Goal: Task Accomplishment & Management: Manage account settings

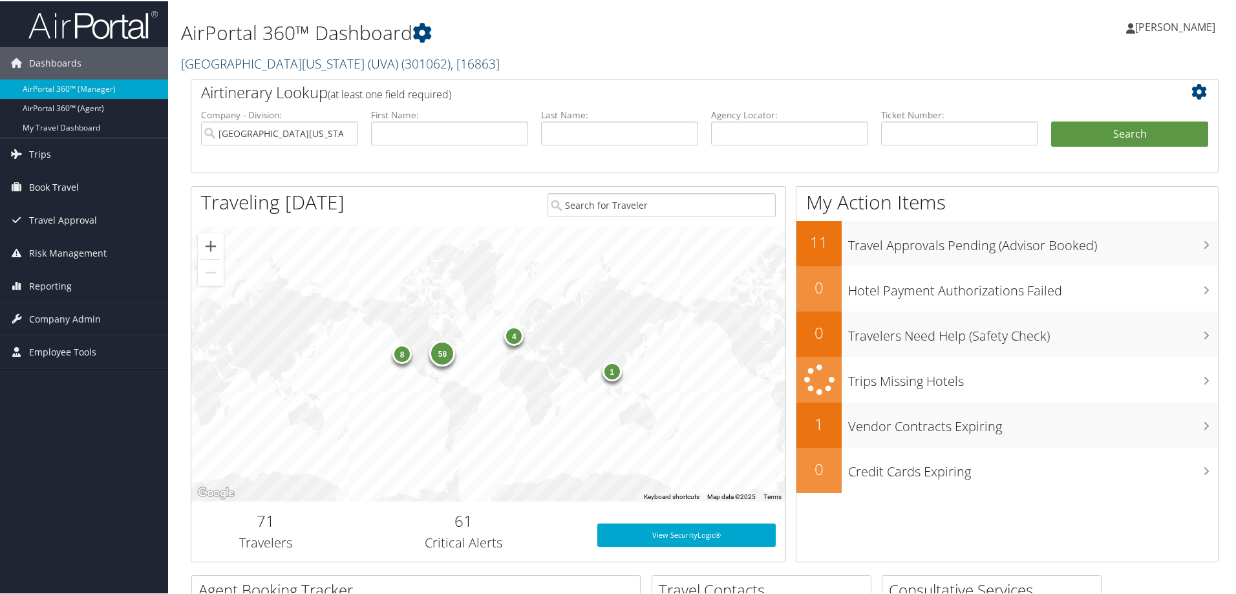
click at [229, 65] on link "University of Virginia (UVA) ( 301062 ) , [ 16863 ]" at bounding box center [340, 62] width 319 height 17
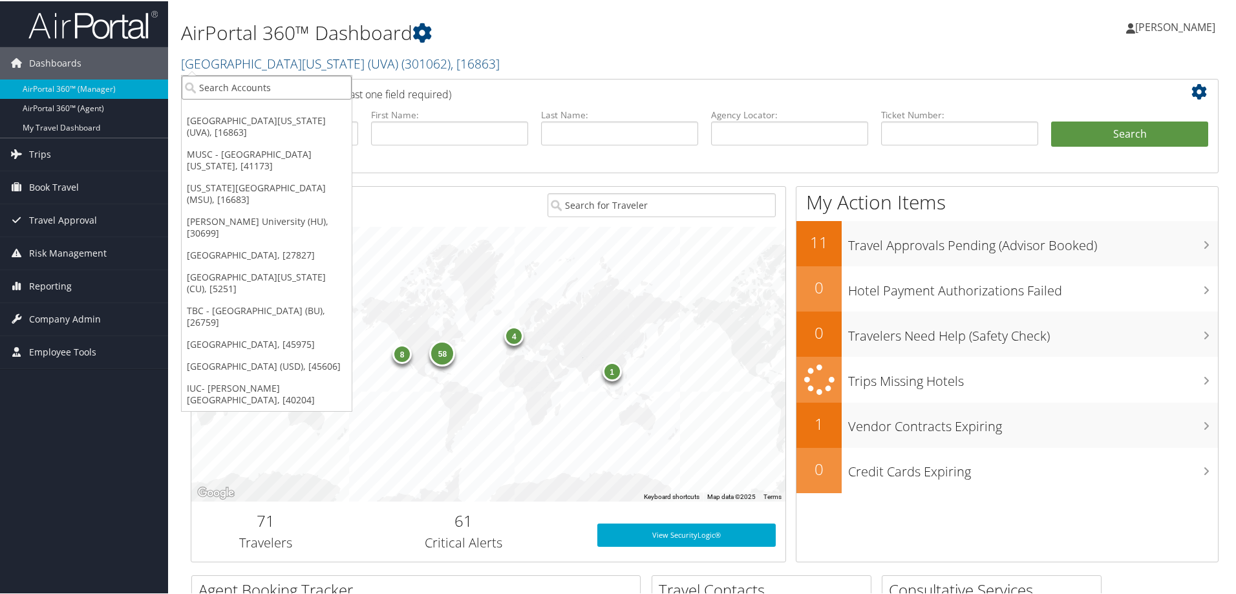
click at [207, 89] on input "search" at bounding box center [267, 86] width 170 height 24
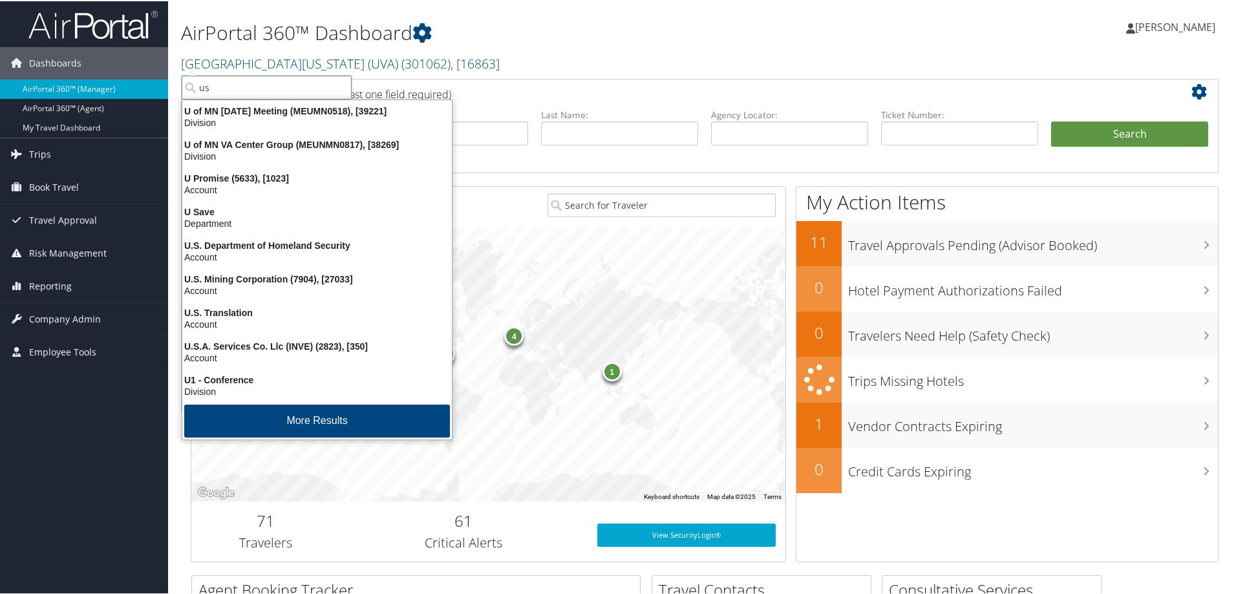
type input "usd"
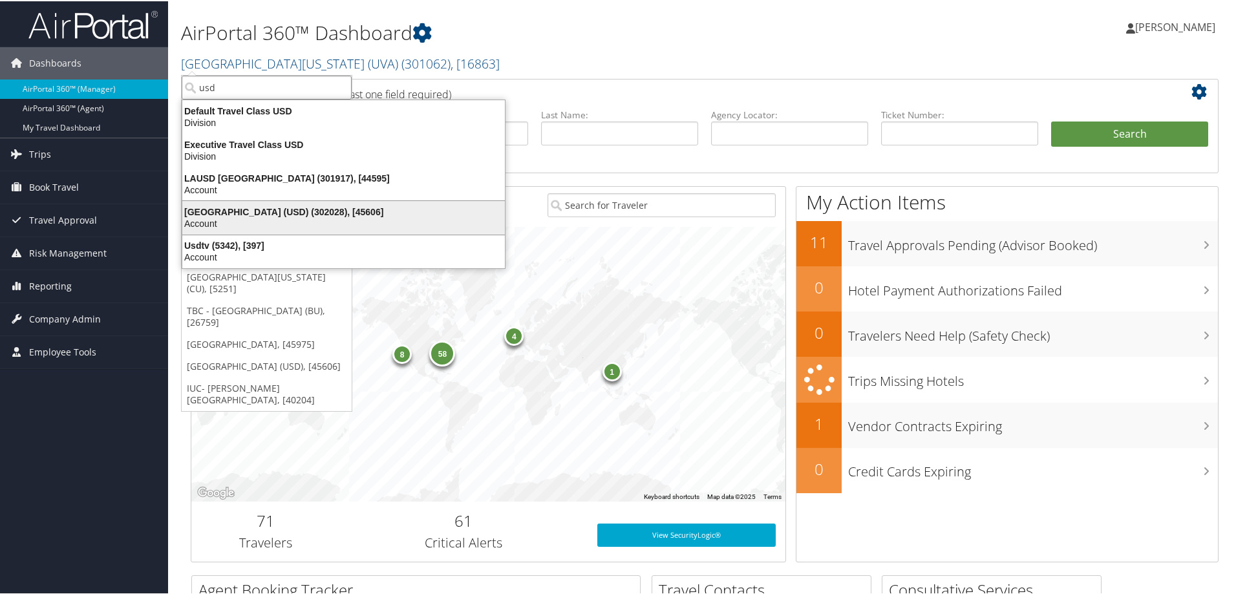
click at [270, 211] on div "University of San Diego (USD) (302028), [45606]" at bounding box center [344, 211] width 338 height 12
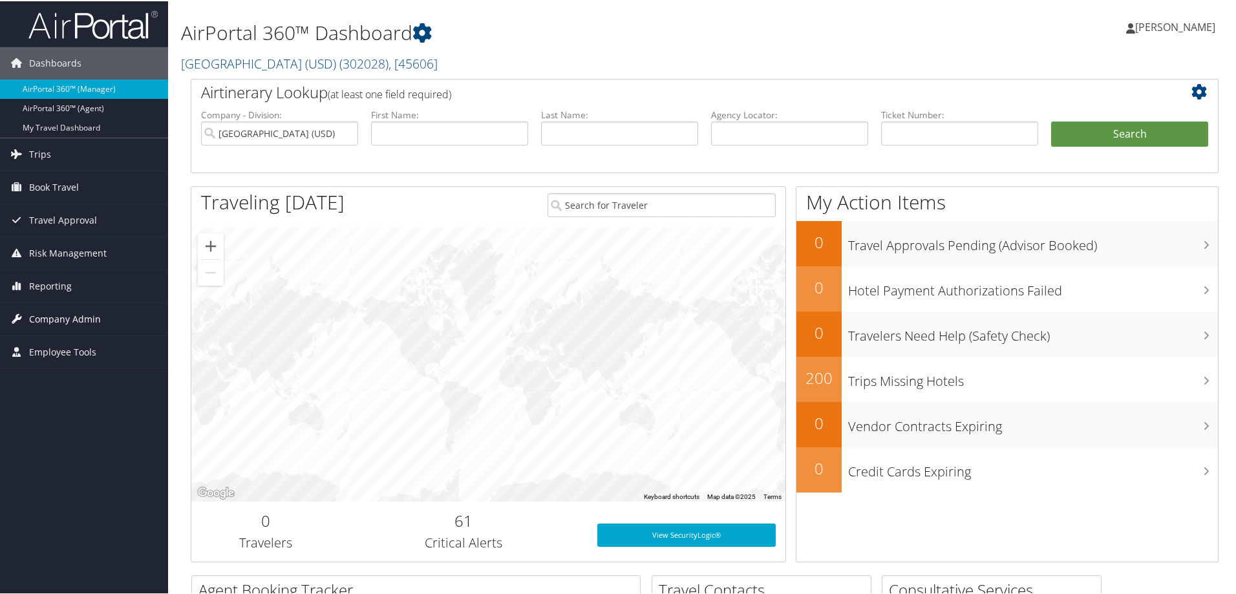
click at [36, 314] on span "Company Admin" at bounding box center [65, 318] width 72 height 32
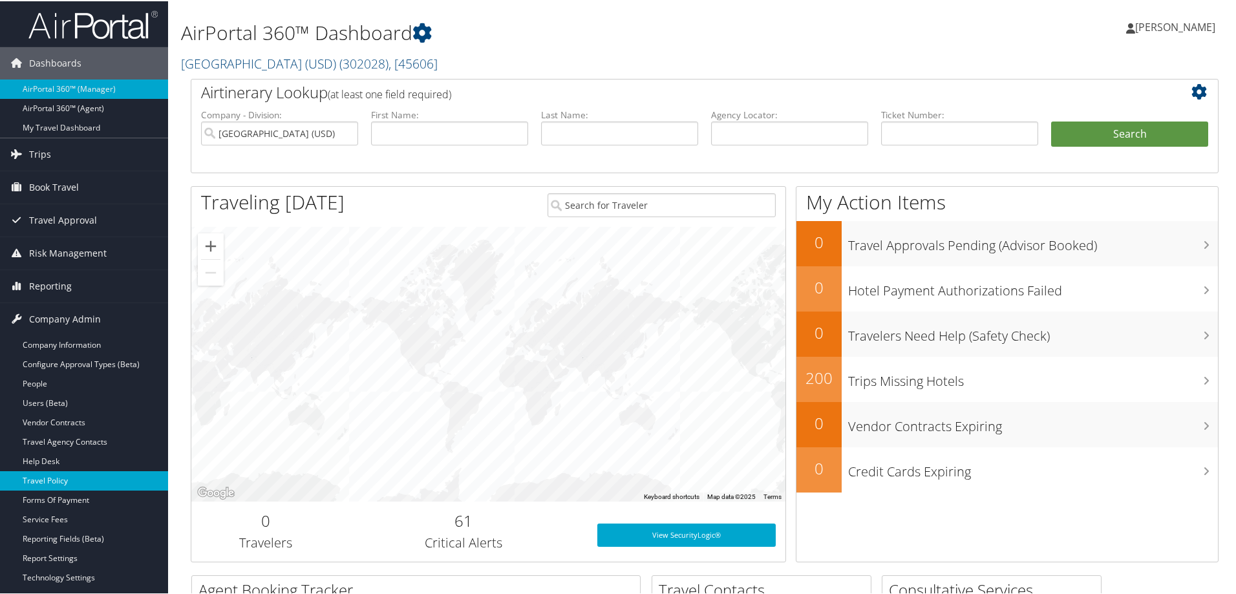
click at [53, 480] on link "Travel Policy" at bounding box center [84, 479] width 168 height 19
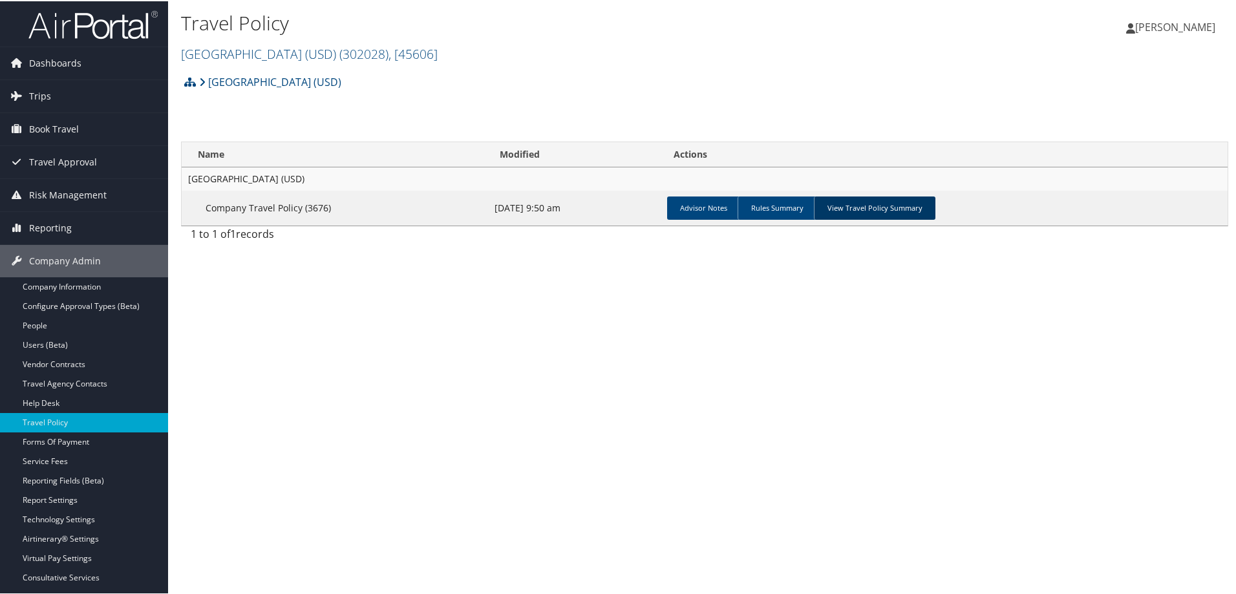
click at [890, 210] on link "View Travel Policy Summary" at bounding box center [875, 206] width 122 height 23
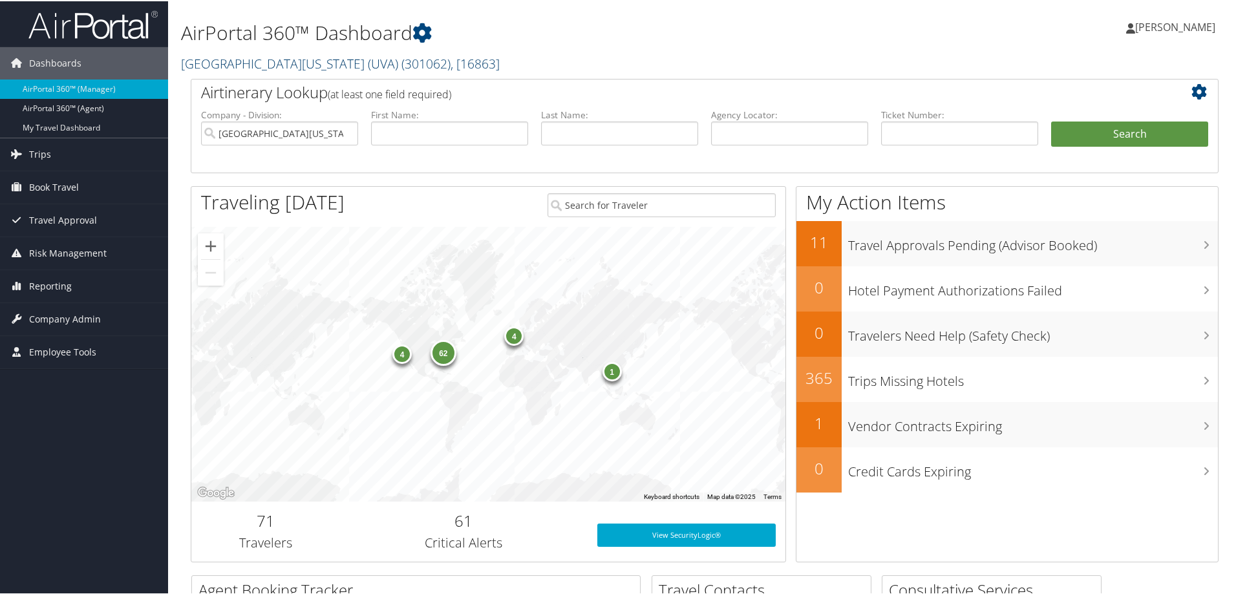
click at [205, 65] on link "University of Virginia (UVA) ( 301062 ) , [ 16863 ]" at bounding box center [340, 62] width 319 height 17
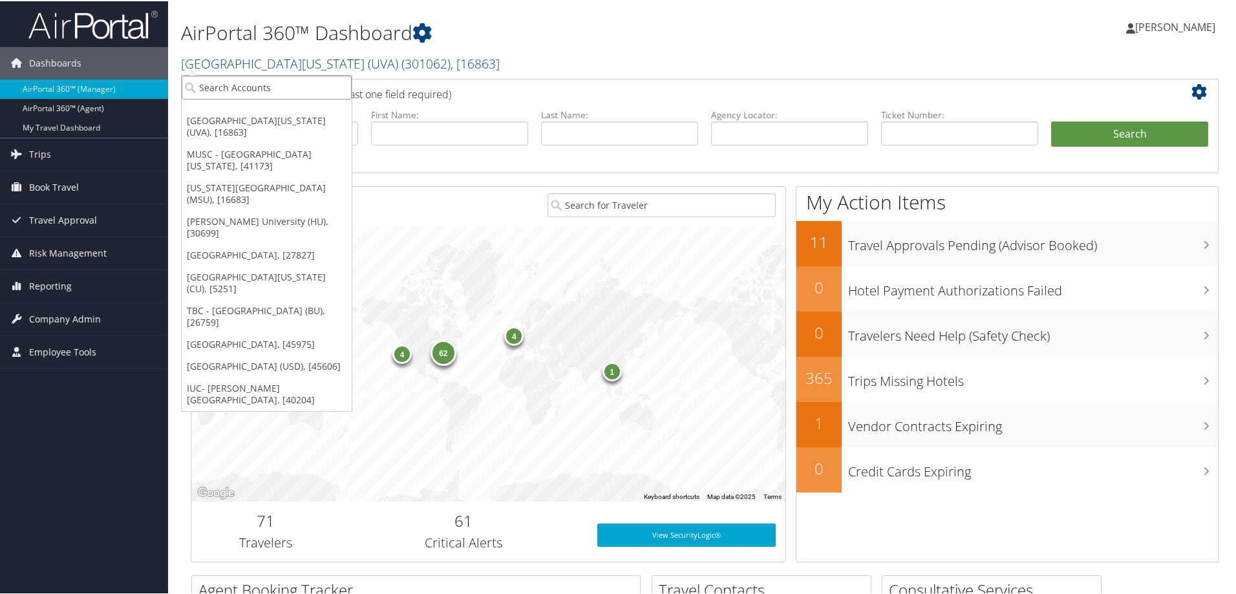
click at [210, 85] on input "search" at bounding box center [267, 86] width 170 height 24
type input "usd"
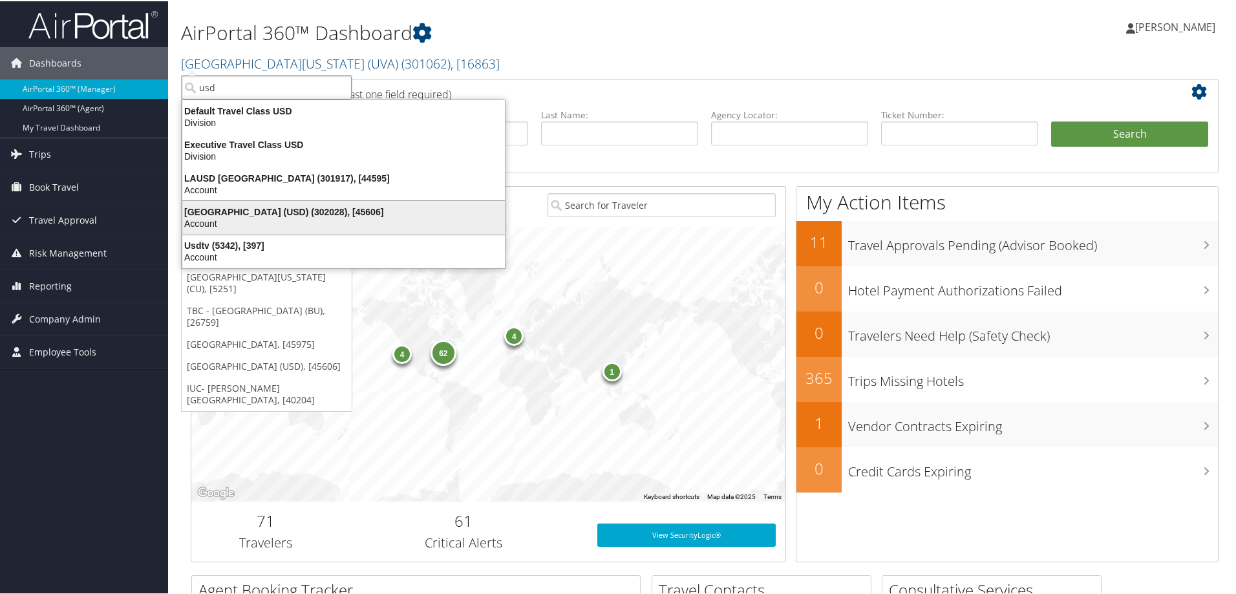
click at [206, 213] on div "[GEOGRAPHIC_DATA] (USD) (302028), [45606]" at bounding box center [344, 211] width 338 height 12
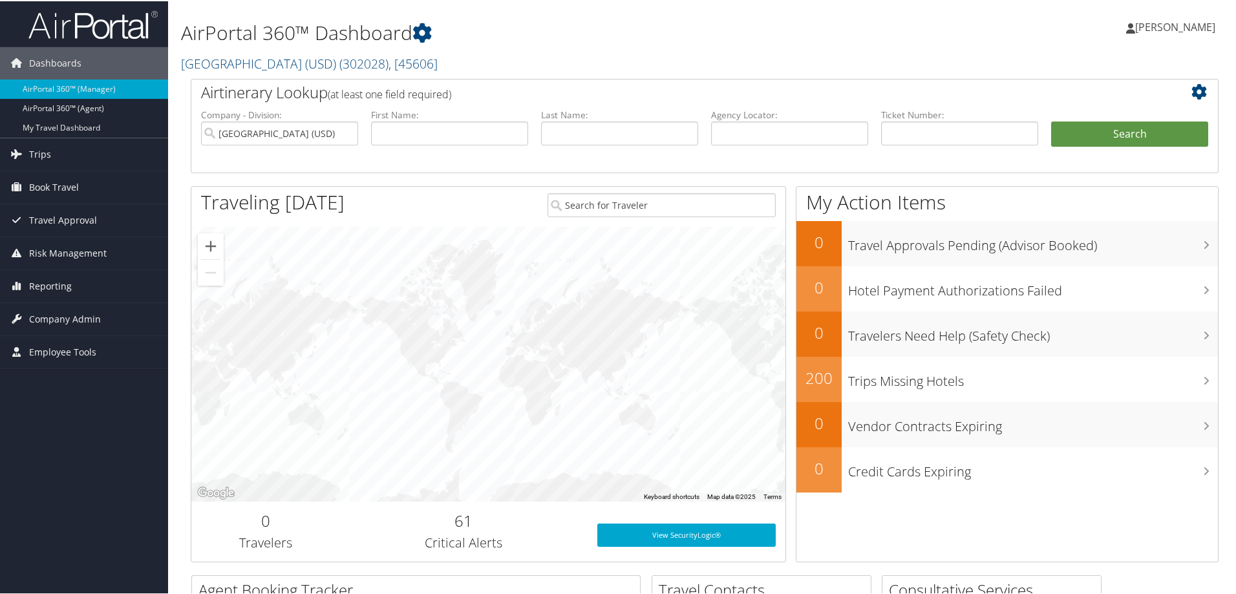
click at [65, 317] on span "Company Admin" at bounding box center [65, 318] width 72 height 32
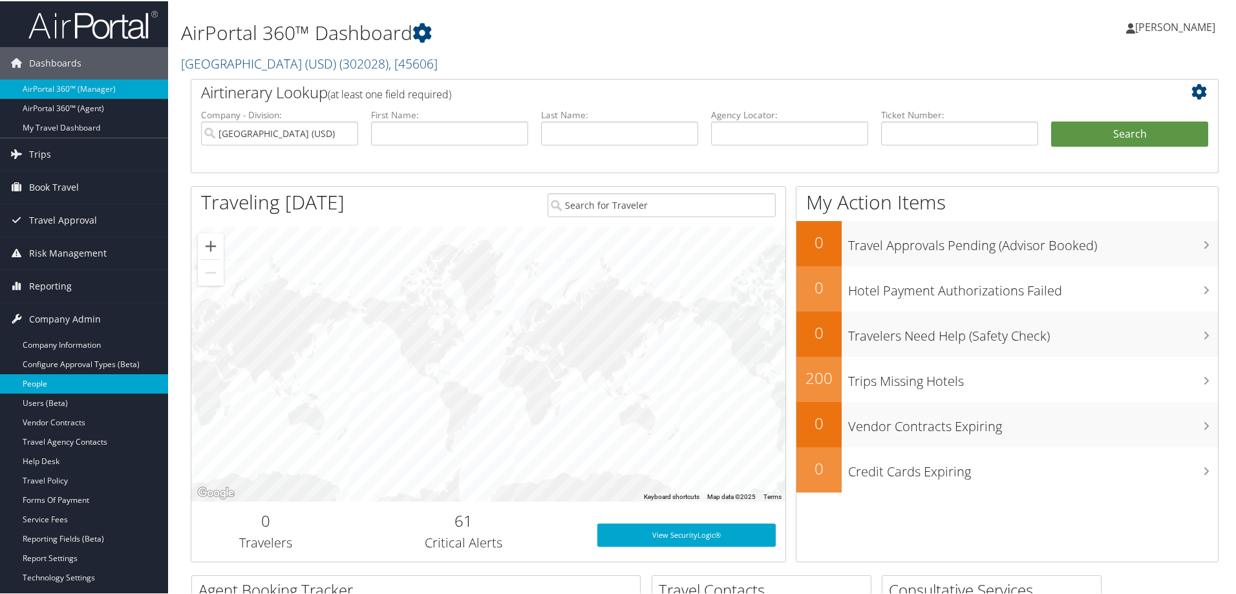
click at [45, 379] on link "People" at bounding box center [84, 382] width 168 height 19
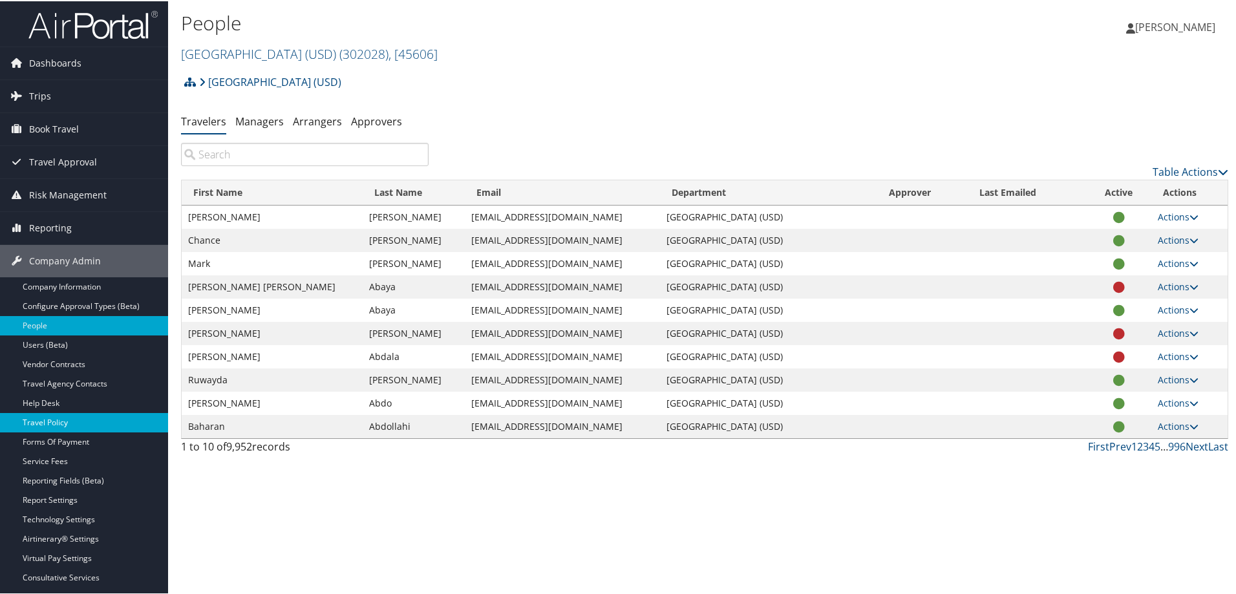
click at [52, 424] on link "Travel Policy" at bounding box center [84, 421] width 168 height 19
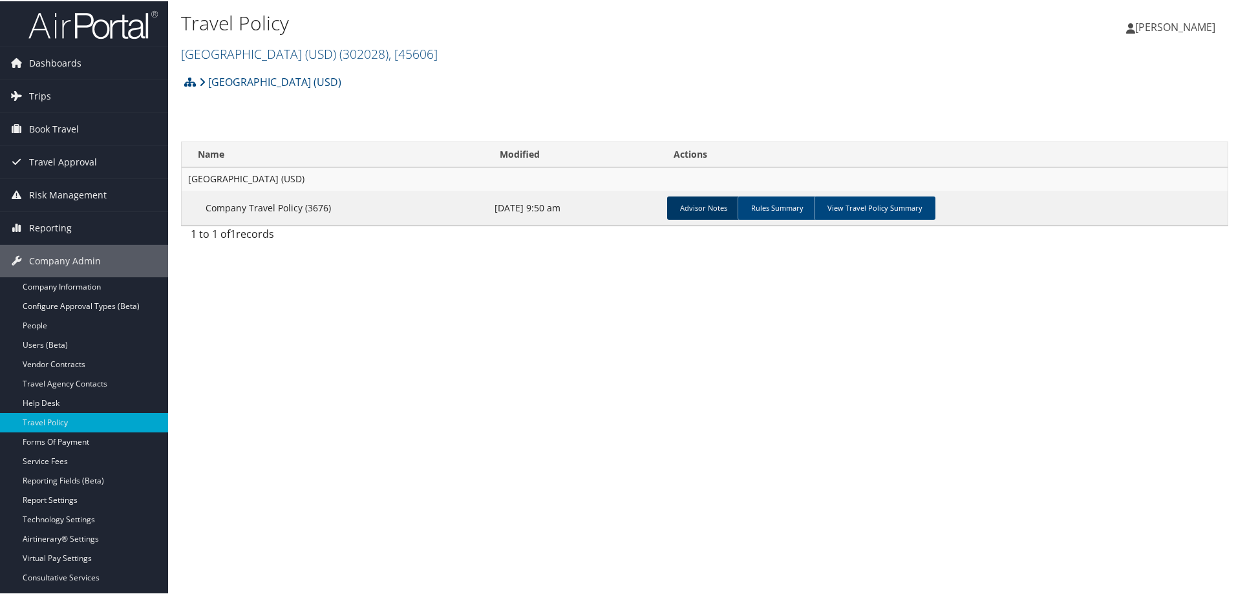
click at [696, 212] on link "Advisor Notes" at bounding box center [703, 206] width 73 height 23
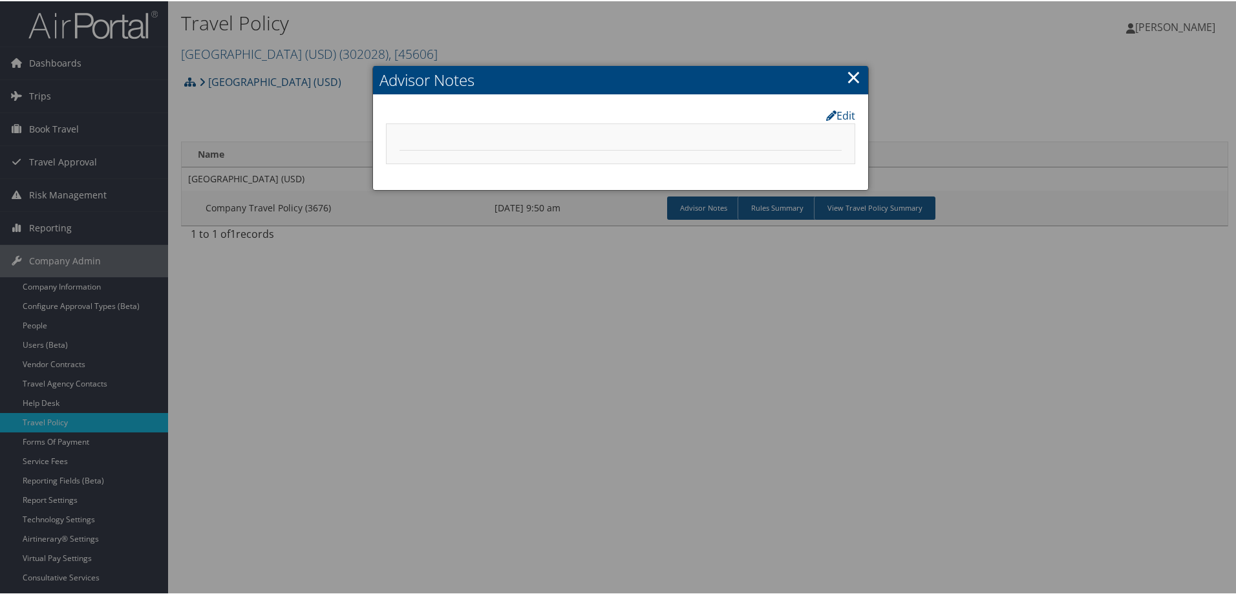
click at [850, 80] on link "×" at bounding box center [853, 76] width 15 height 26
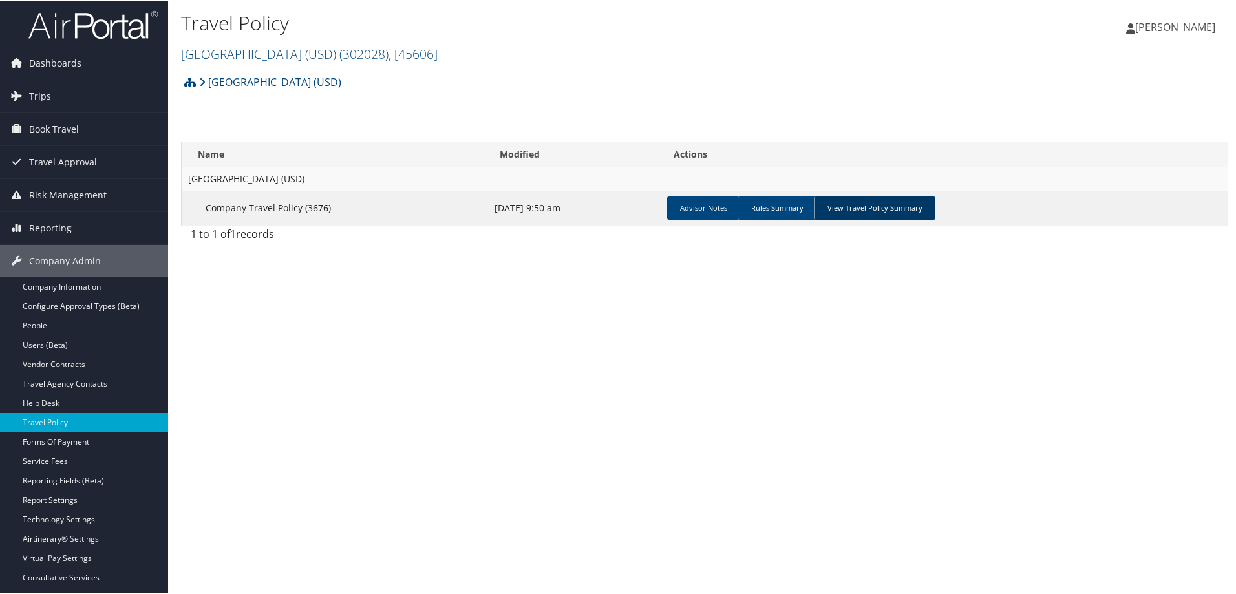
click at [863, 202] on link "View Travel Policy Summary" at bounding box center [875, 206] width 122 height 23
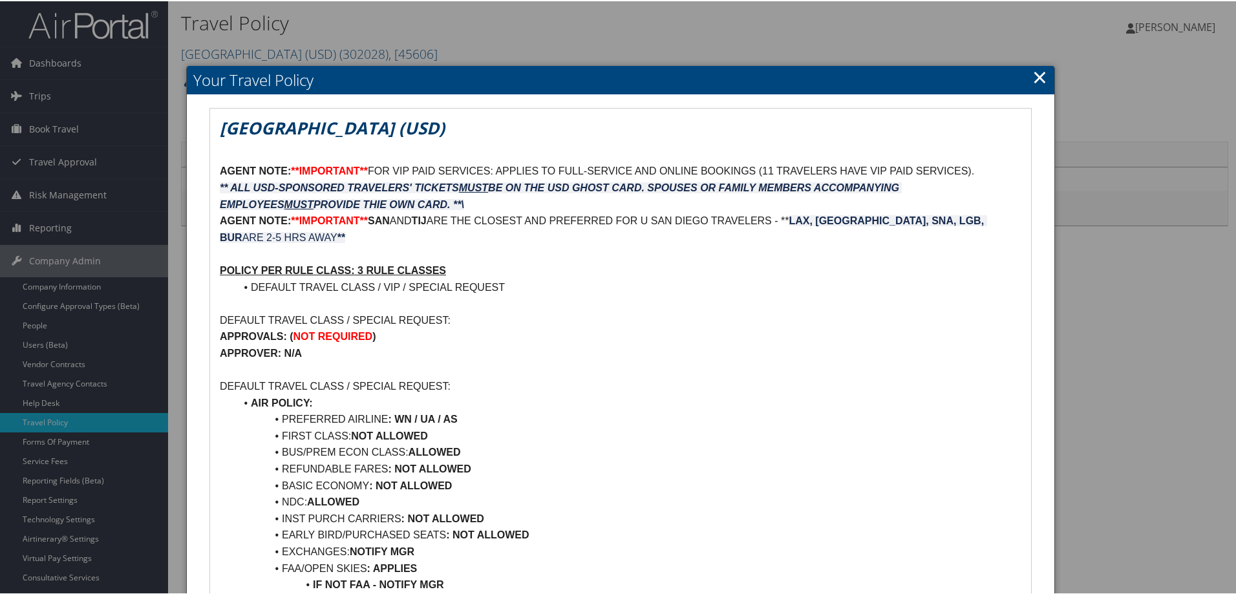
drag, startPoint x: 1235, startPoint y: 120, endPoint x: 1224, endPoint y: 182, distance: 62.9
click at [1224, 182] on div at bounding box center [620, 297] width 1241 height 594
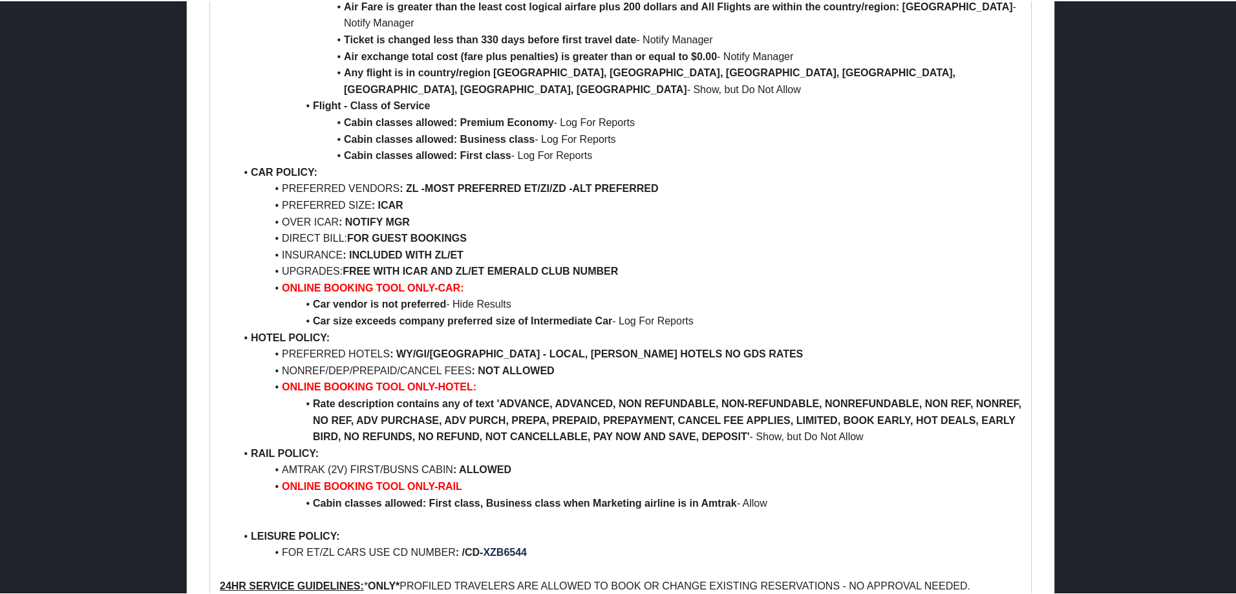
scroll to position [1773, 0]
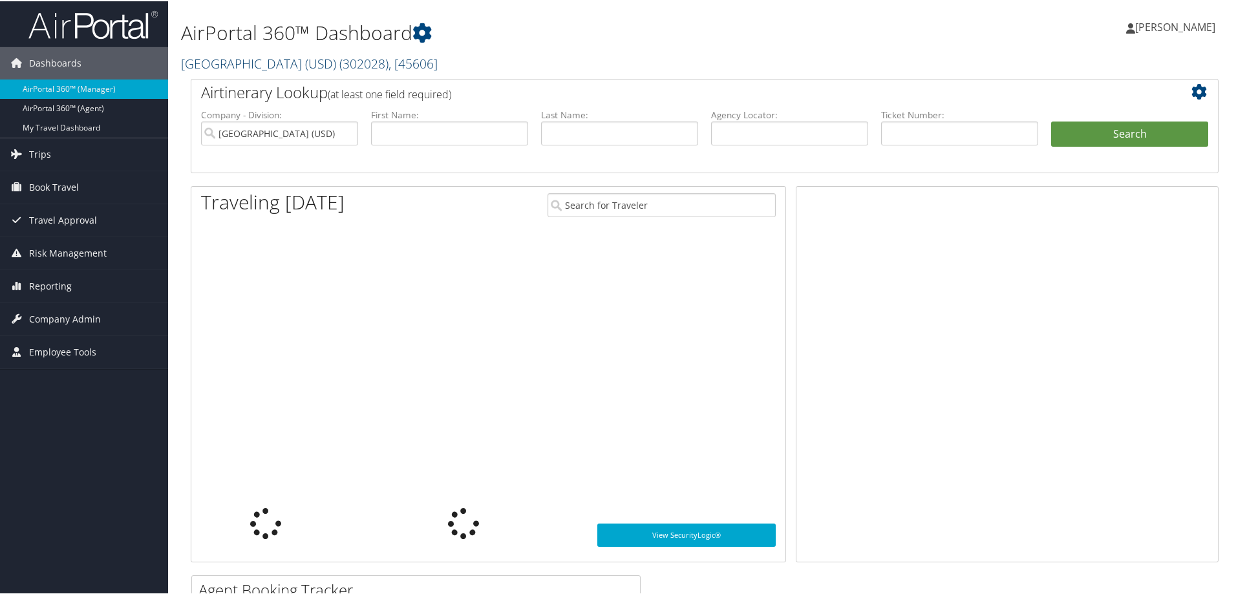
click at [239, 68] on link "[GEOGRAPHIC_DATA] (USD) ( 302028 ) , [ 45606 ]" at bounding box center [309, 62] width 257 height 17
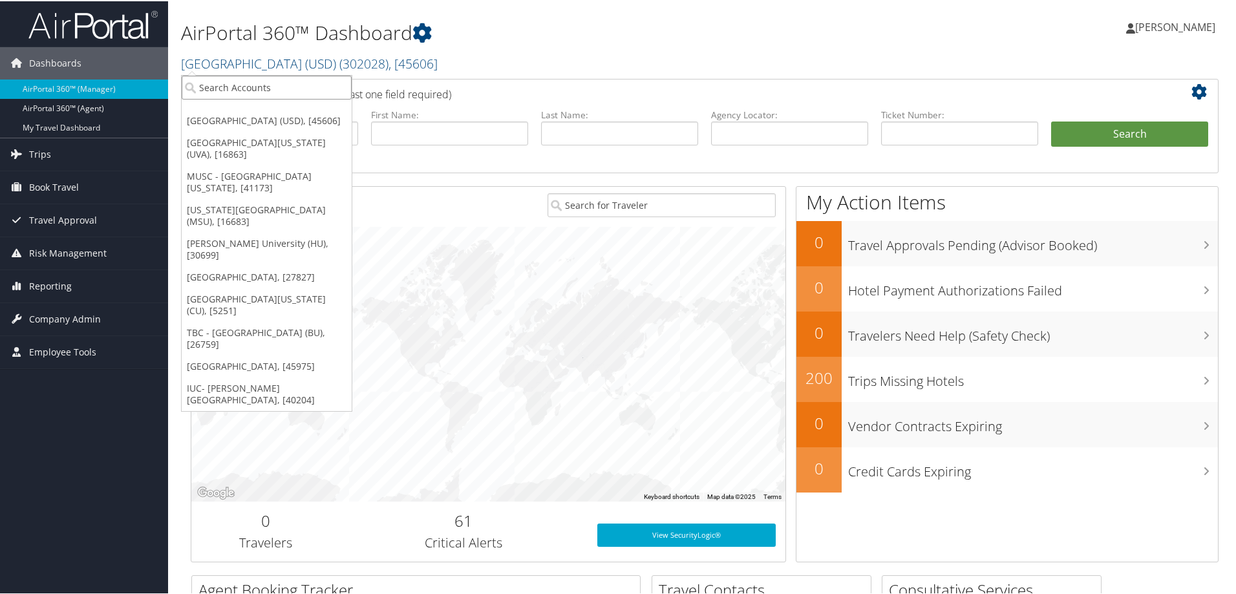
click at [210, 85] on input "search" at bounding box center [267, 86] width 170 height 24
type input "temple"
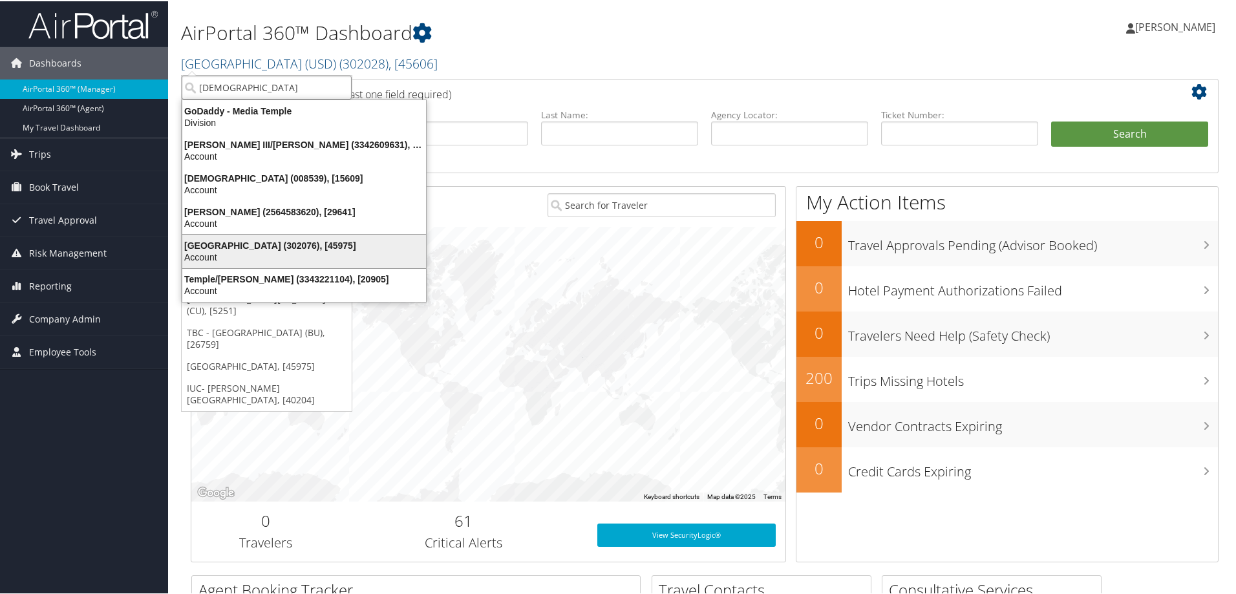
click at [209, 253] on div "Account" at bounding box center [304, 256] width 259 height 12
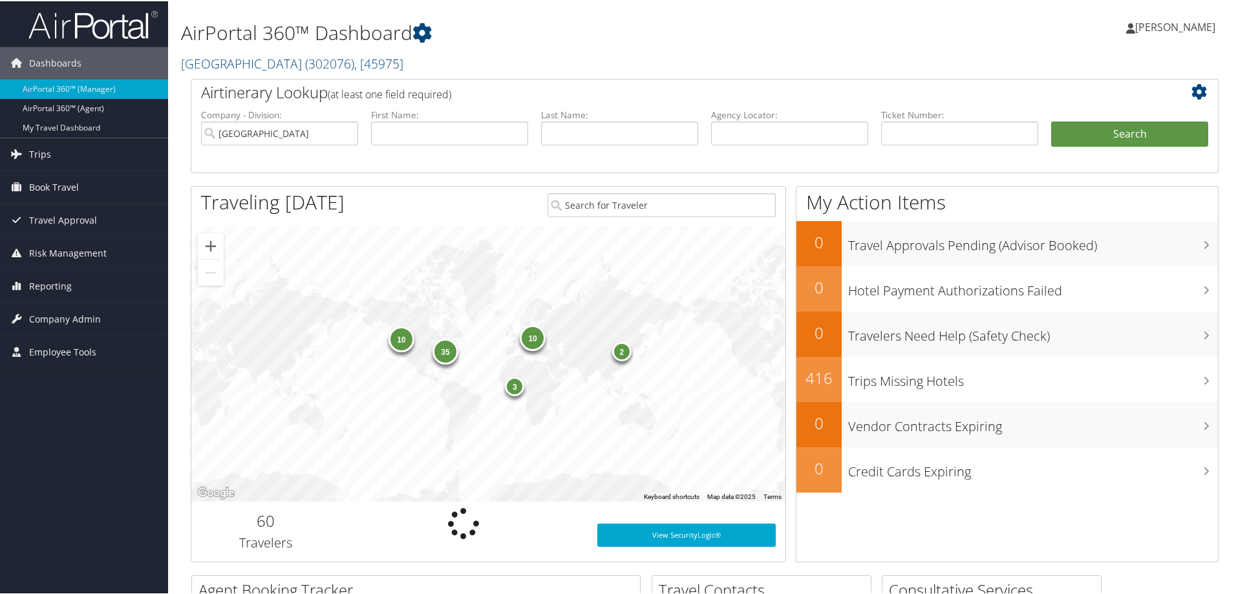
click at [61, 320] on span "Company Admin" at bounding box center [65, 318] width 72 height 32
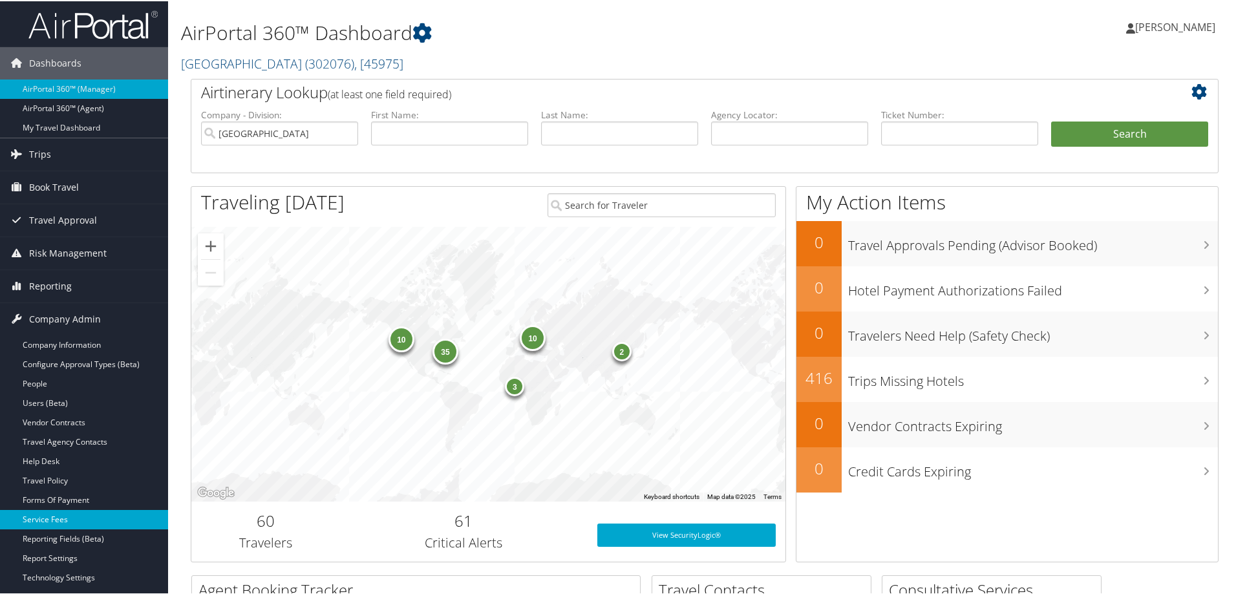
click at [45, 517] on link "Service Fees" at bounding box center [84, 518] width 168 height 19
